Goal: Book appointment/travel/reservation

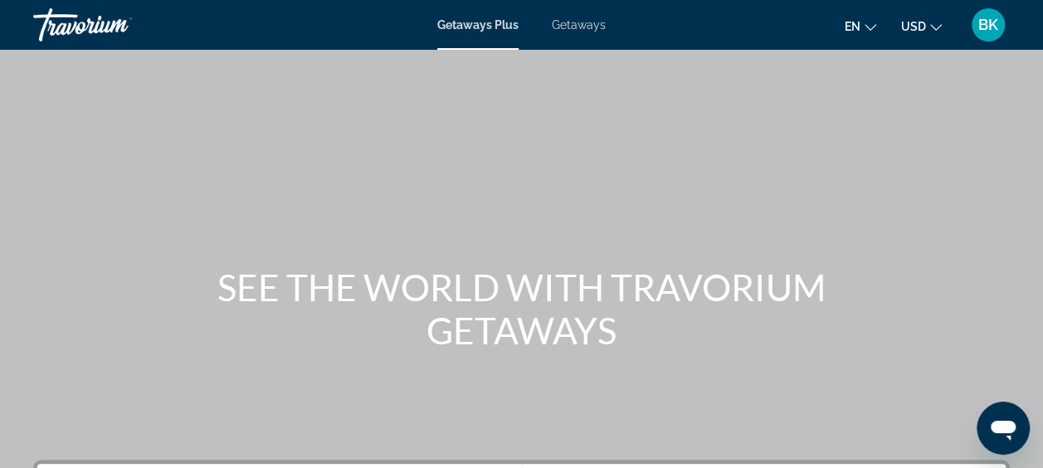
click at [593, 24] on span "Getaways" at bounding box center [579, 24] width 54 height 13
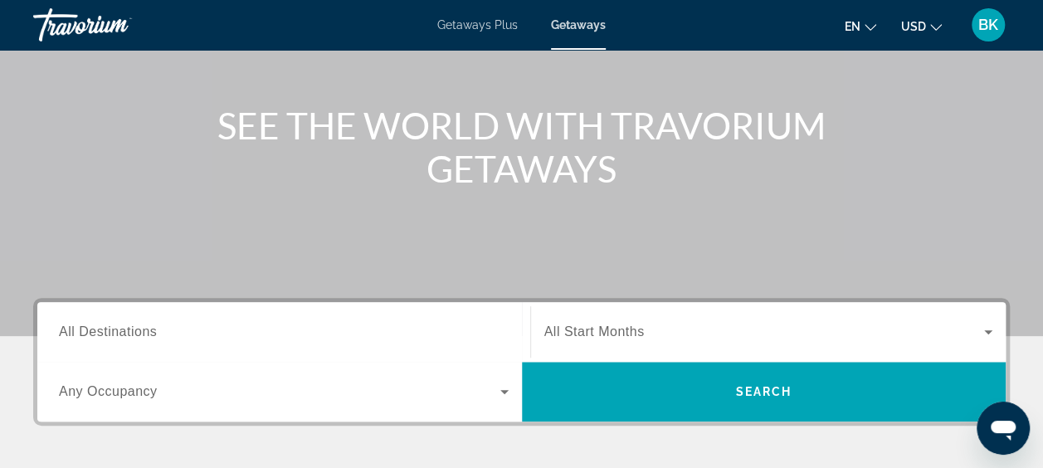
scroll to position [164, 0]
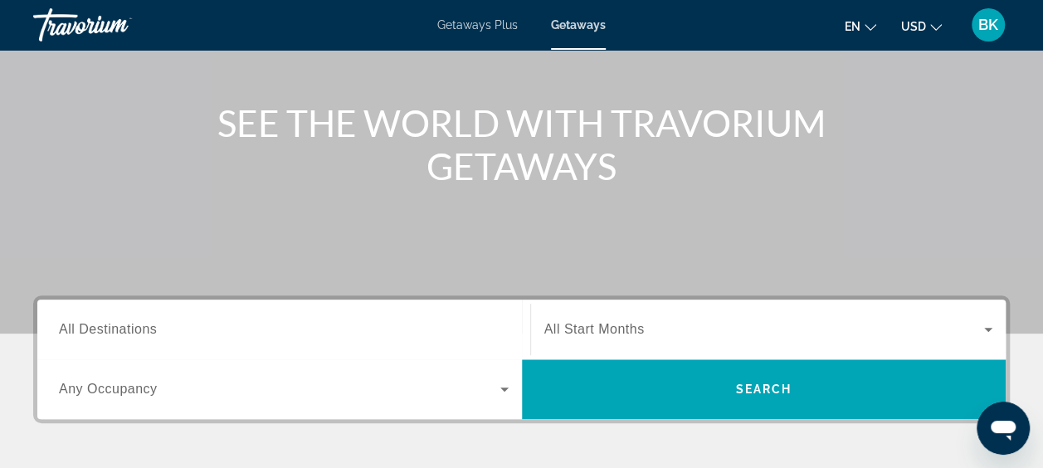
click at [213, 319] on div "Search widget" at bounding box center [284, 329] width 450 height 47
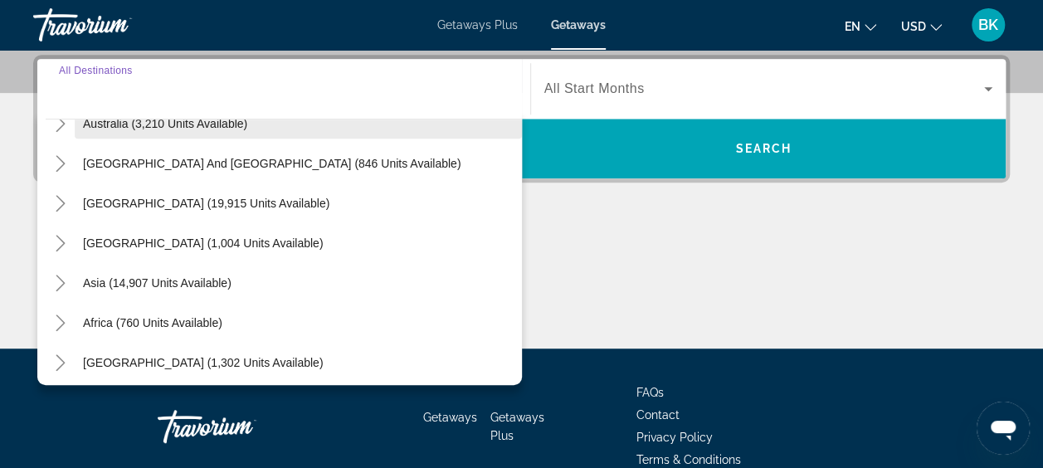
scroll to position [265, 0]
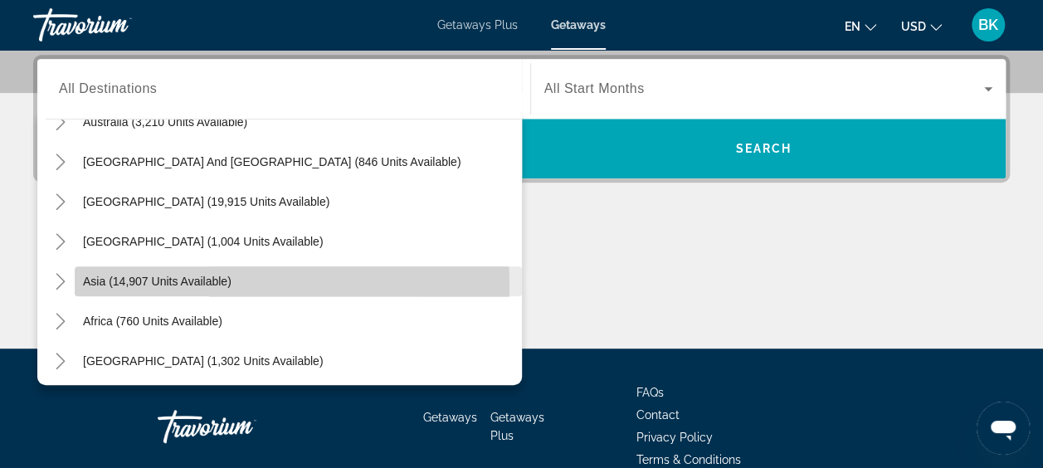
click at [148, 284] on span "Asia (14,907 units available)" at bounding box center [157, 281] width 149 height 13
type input "**********"
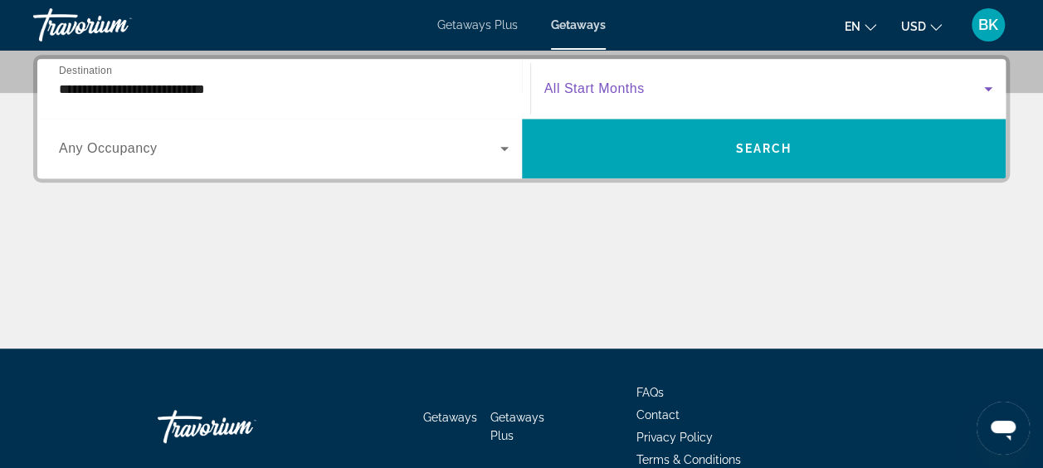
click at [681, 83] on span "Search widget" at bounding box center [764, 89] width 441 height 20
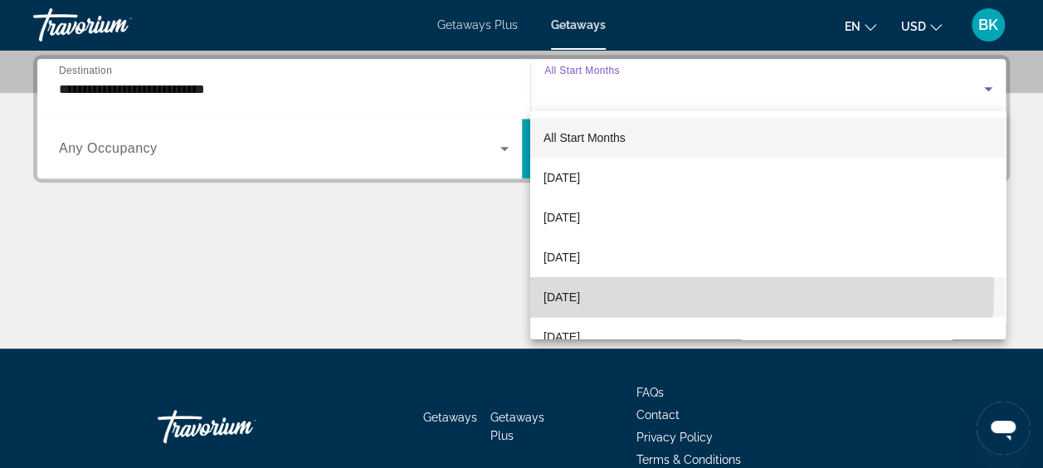
click at [606, 286] on mat-option "January 2026" at bounding box center [768, 297] width 476 height 40
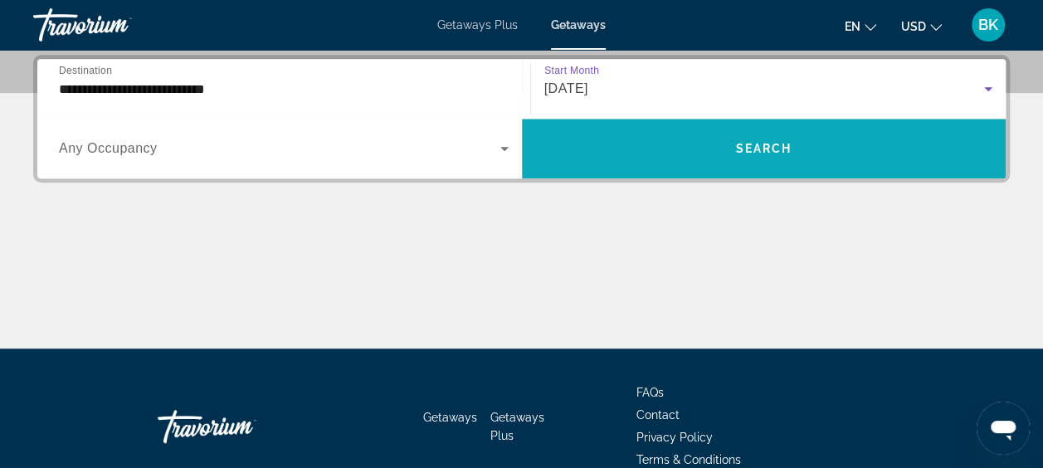
click at [734, 144] on span "Search widget" at bounding box center [764, 149] width 485 height 40
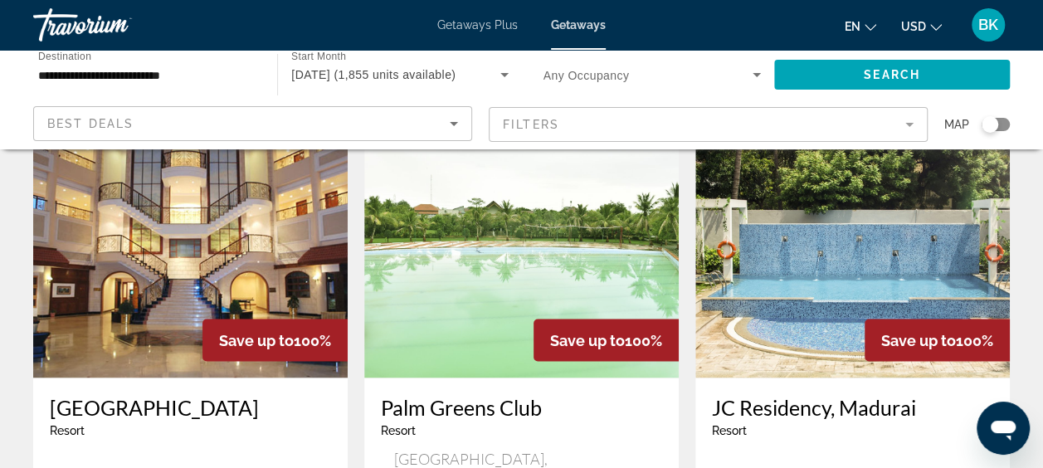
scroll to position [1252, 0]
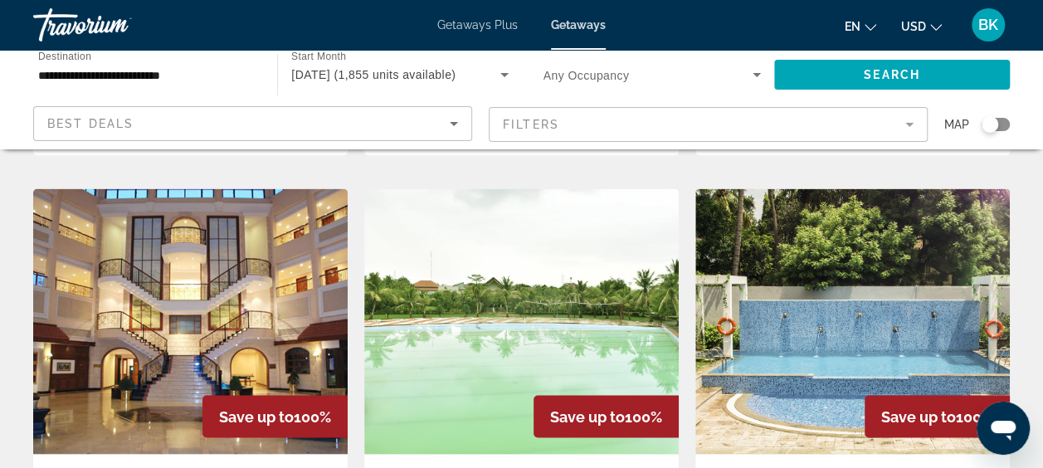
click at [196, 203] on img "Main content" at bounding box center [190, 321] width 315 height 266
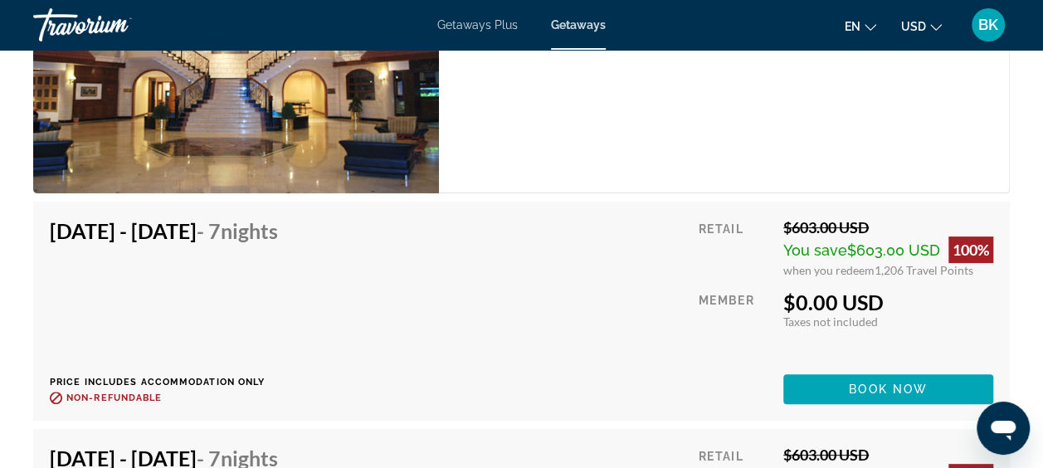
scroll to position [3234, 0]
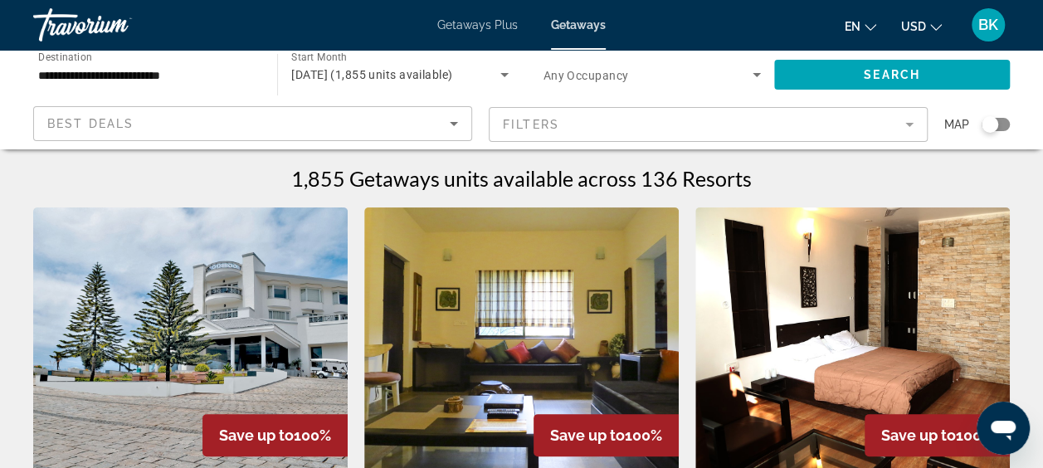
click at [102, 73] on input "**********" at bounding box center [146, 76] width 217 height 20
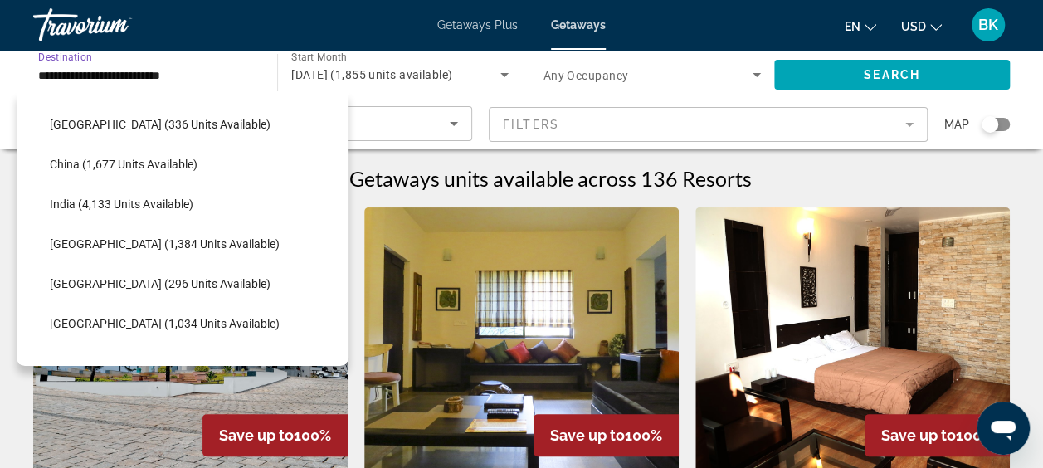
scroll to position [578, 0]
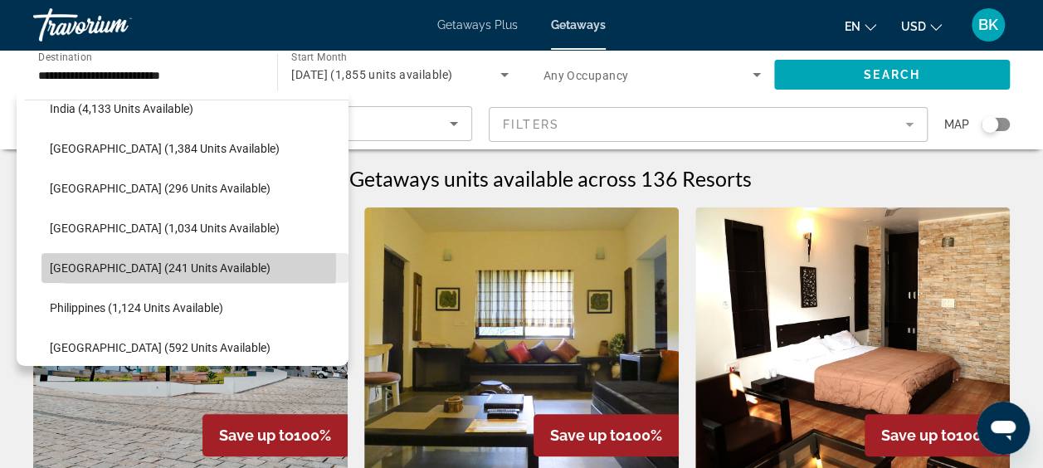
click at [95, 266] on span "Maldives (241 units available)" at bounding box center [160, 267] width 221 height 13
type input "**********"
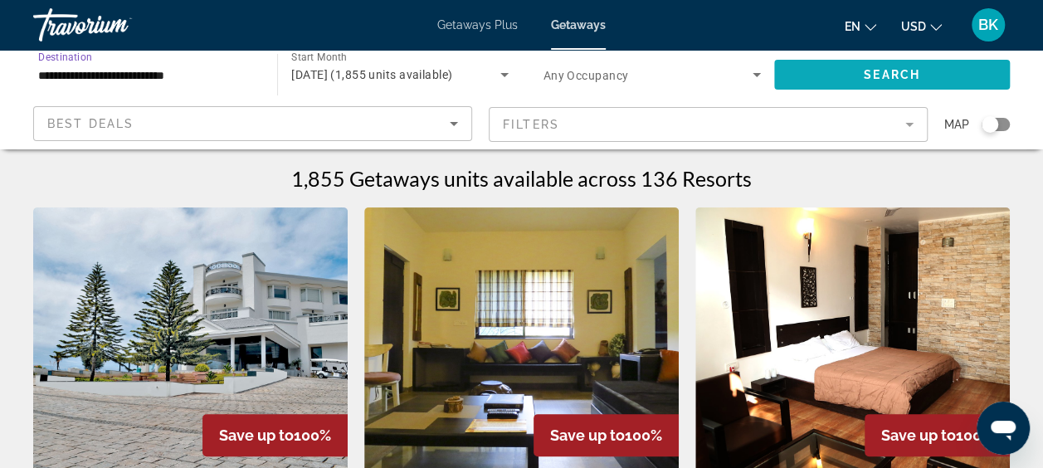
click at [861, 66] on span "Search widget" at bounding box center [892, 75] width 236 height 40
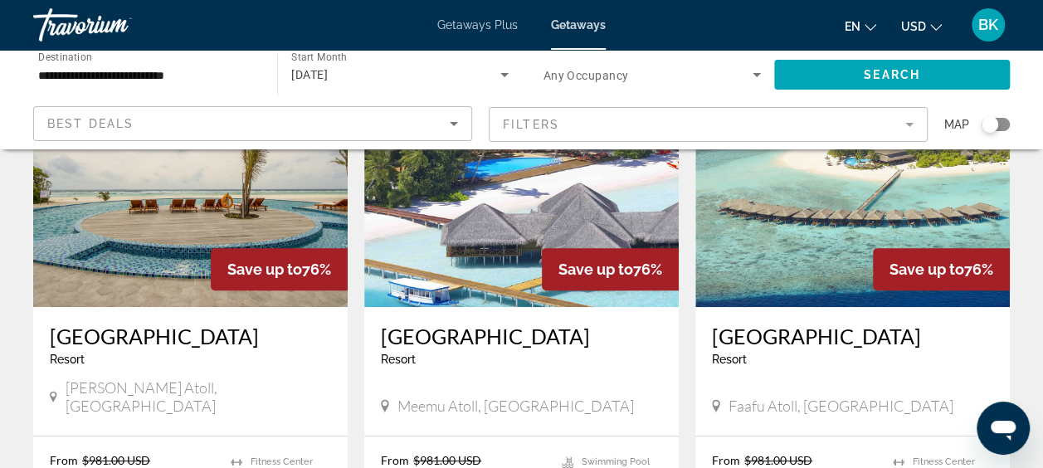
scroll to position [165, 0]
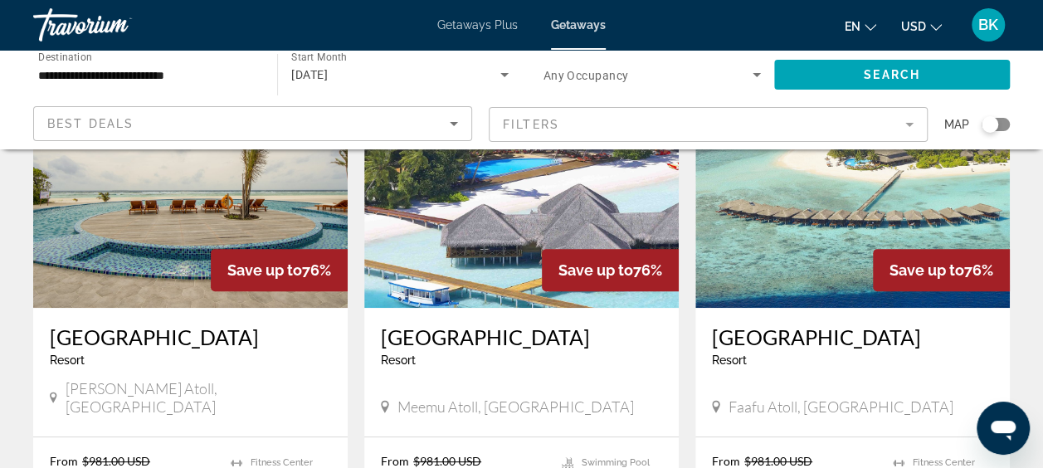
click at [485, 207] on img "Main content" at bounding box center [521, 175] width 315 height 266
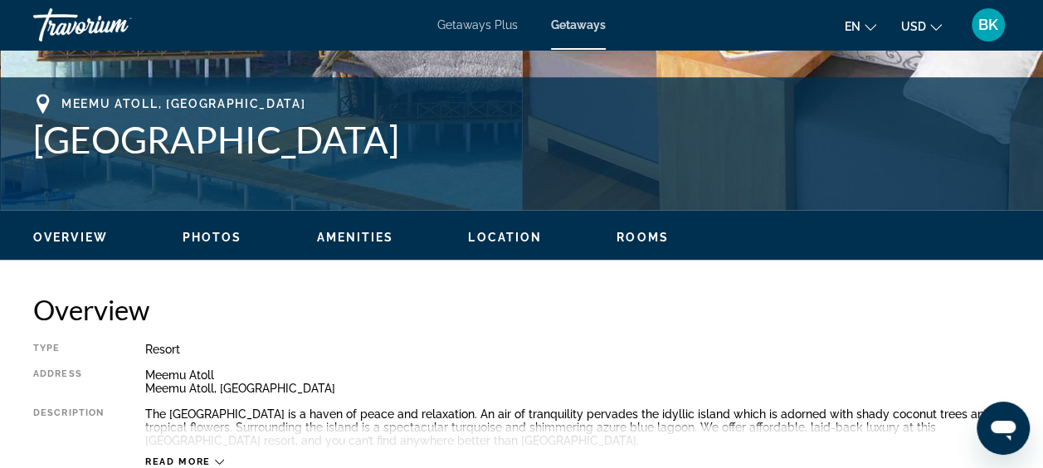
scroll to position [627, 0]
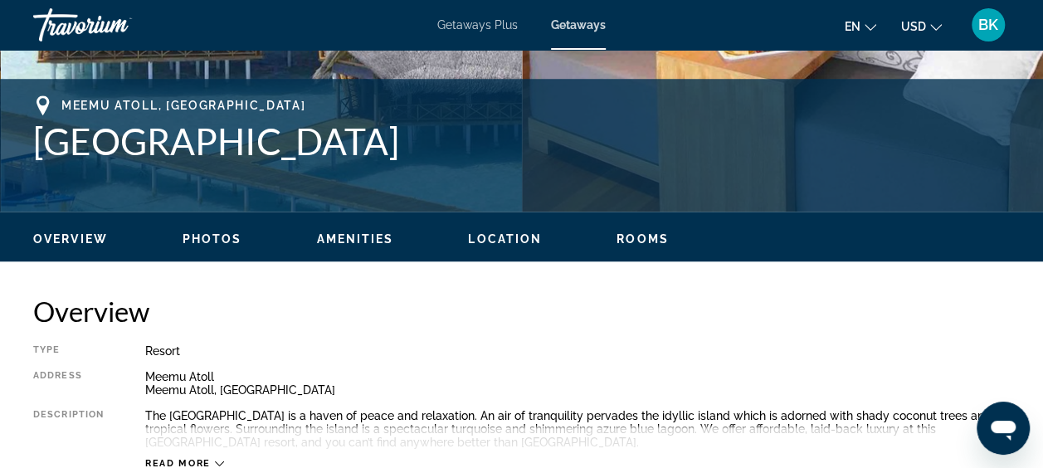
drag, startPoint x: 455, startPoint y: 143, endPoint x: 37, endPoint y: 151, distance: 418.4
click at [37, 151] on h1 "Medhufushi Island Resort" at bounding box center [521, 141] width 977 height 43
drag, startPoint x: 37, startPoint y: 151, endPoint x: 65, endPoint y: 147, distance: 28.5
copy h1 "Medhufushi Island Resort"
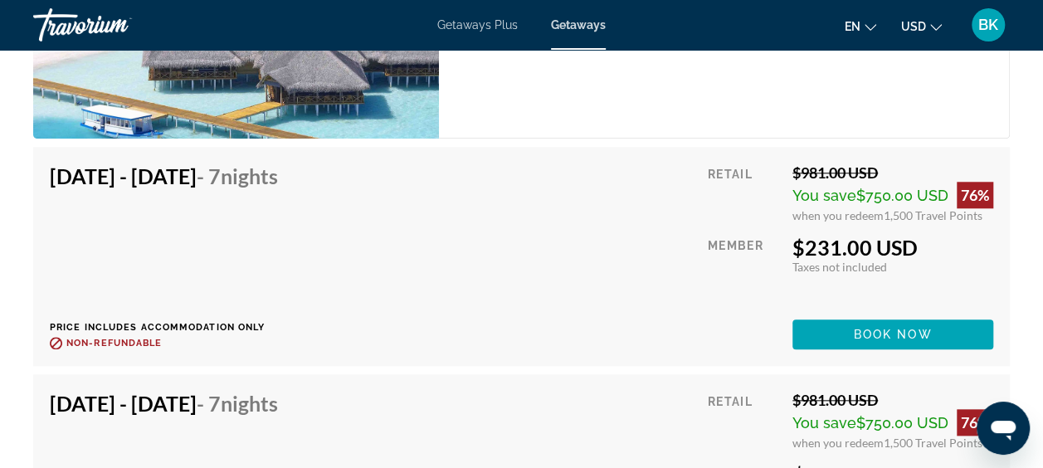
scroll to position [3819, 0]
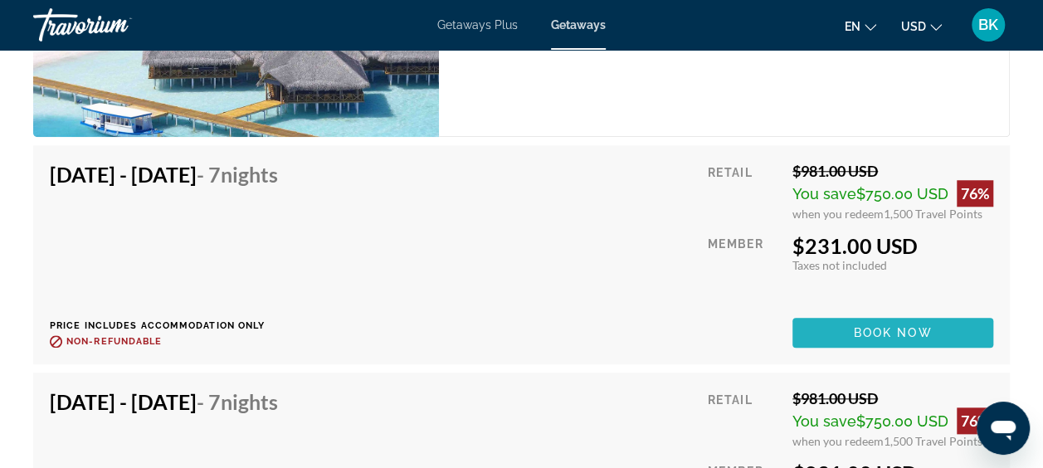
click at [881, 326] on span "Book now" at bounding box center [893, 332] width 79 height 13
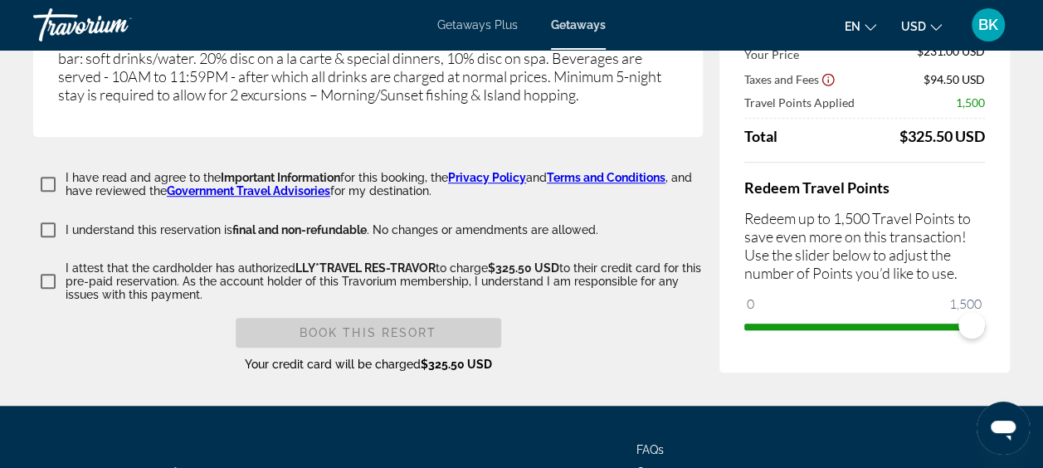
scroll to position [3589, 0]
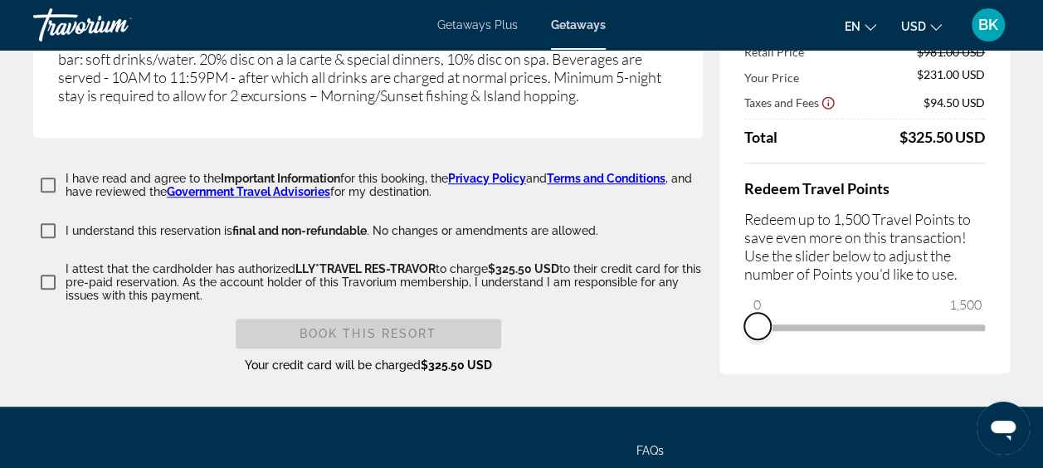
drag, startPoint x: 970, startPoint y: 367, endPoint x: 730, endPoint y: 405, distance: 242.9
click at [730, 373] on div "Price Summary Retail Price $981.00 USD Your Price $231.00 USD Taxes and Fees $9…" at bounding box center [865, 171] width 290 height 403
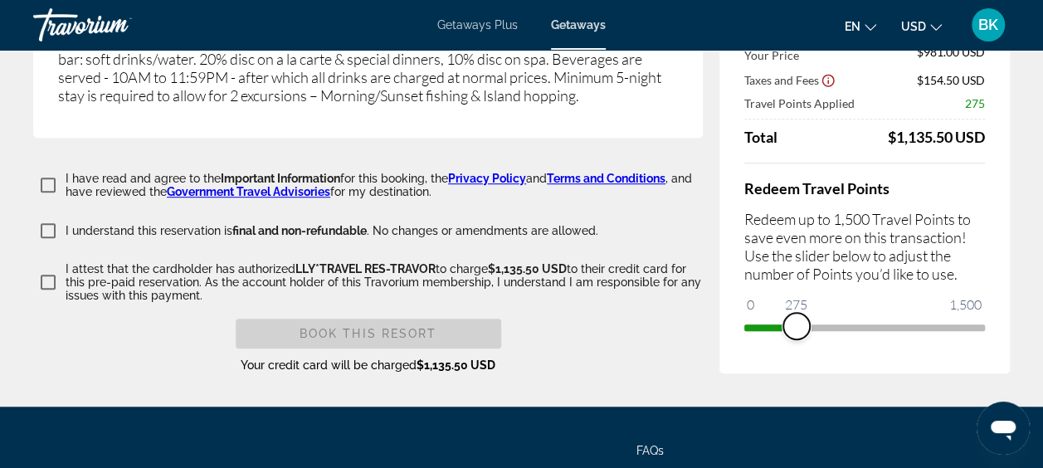
drag, startPoint x: 754, startPoint y: 362, endPoint x: 797, endPoint y: 368, distance: 43.7
click at [797, 339] on span "ngx-slider" at bounding box center [796, 326] width 27 height 27
drag, startPoint x: 797, startPoint y: 368, endPoint x: 827, endPoint y: 377, distance: 31.8
click at [827, 339] on span "ngx-slider" at bounding box center [825, 326] width 27 height 27
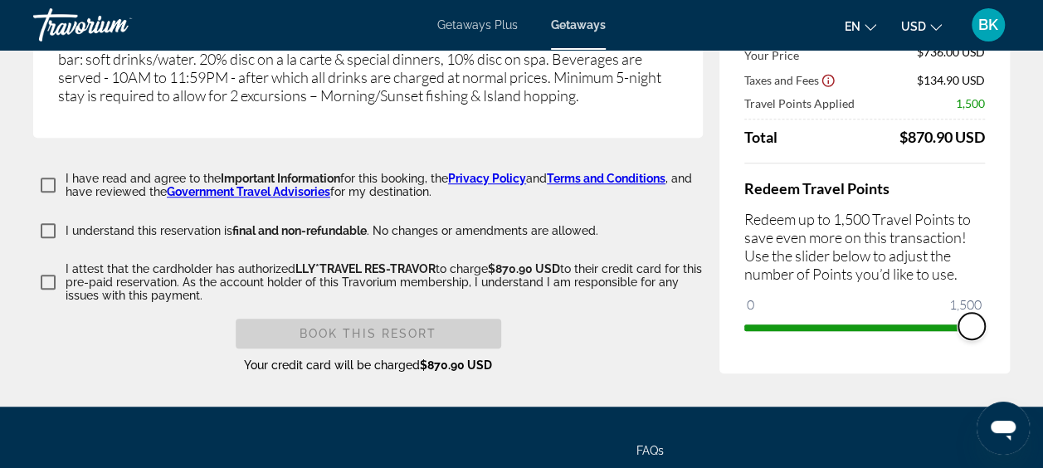
drag, startPoint x: 827, startPoint y: 377, endPoint x: 1023, endPoint y: 383, distance: 196.0
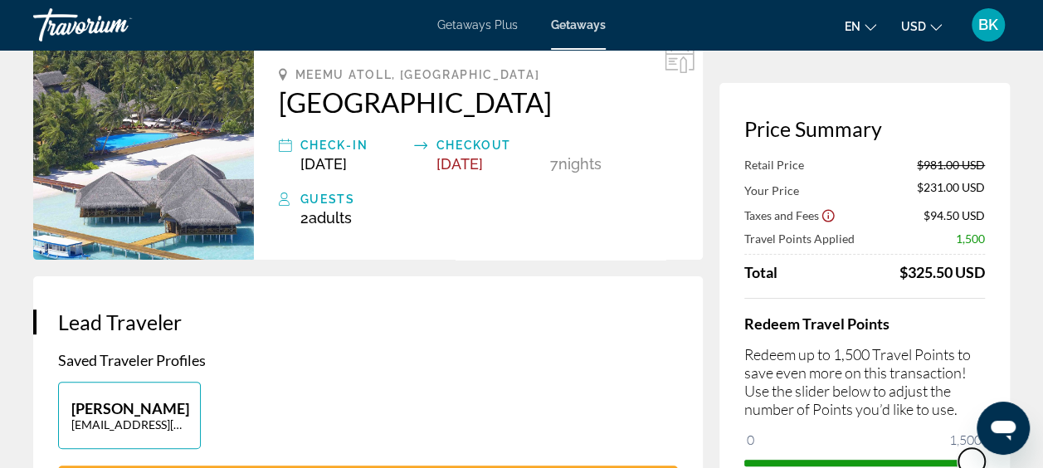
scroll to position [0, 0]
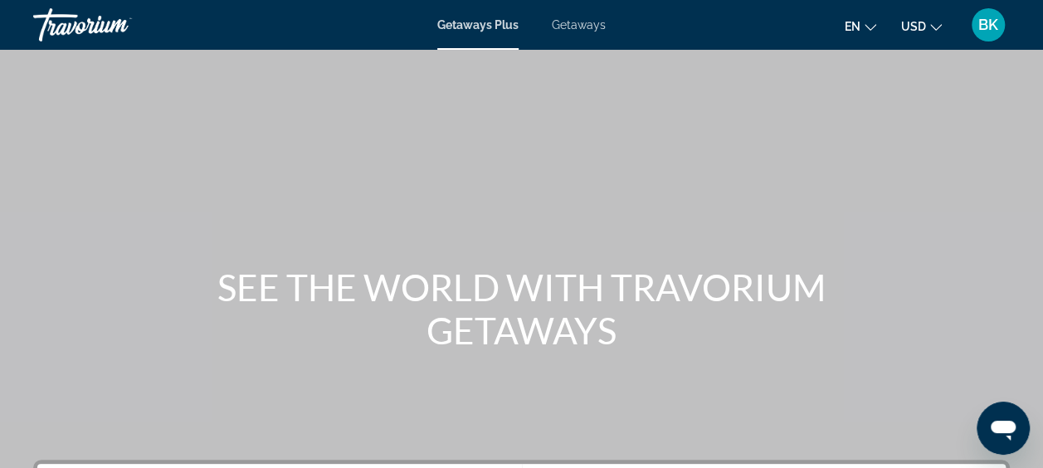
click at [519, 57] on div "Main content" at bounding box center [521, 249] width 1043 height 498
click at [578, 23] on span "Getaways" at bounding box center [579, 24] width 54 height 13
click at [458, 21] on span "Getaways Plus" at bounding box center [477, 24] width 81 height 13
